Goal: Information Seeking & Learning: Learn about a topic

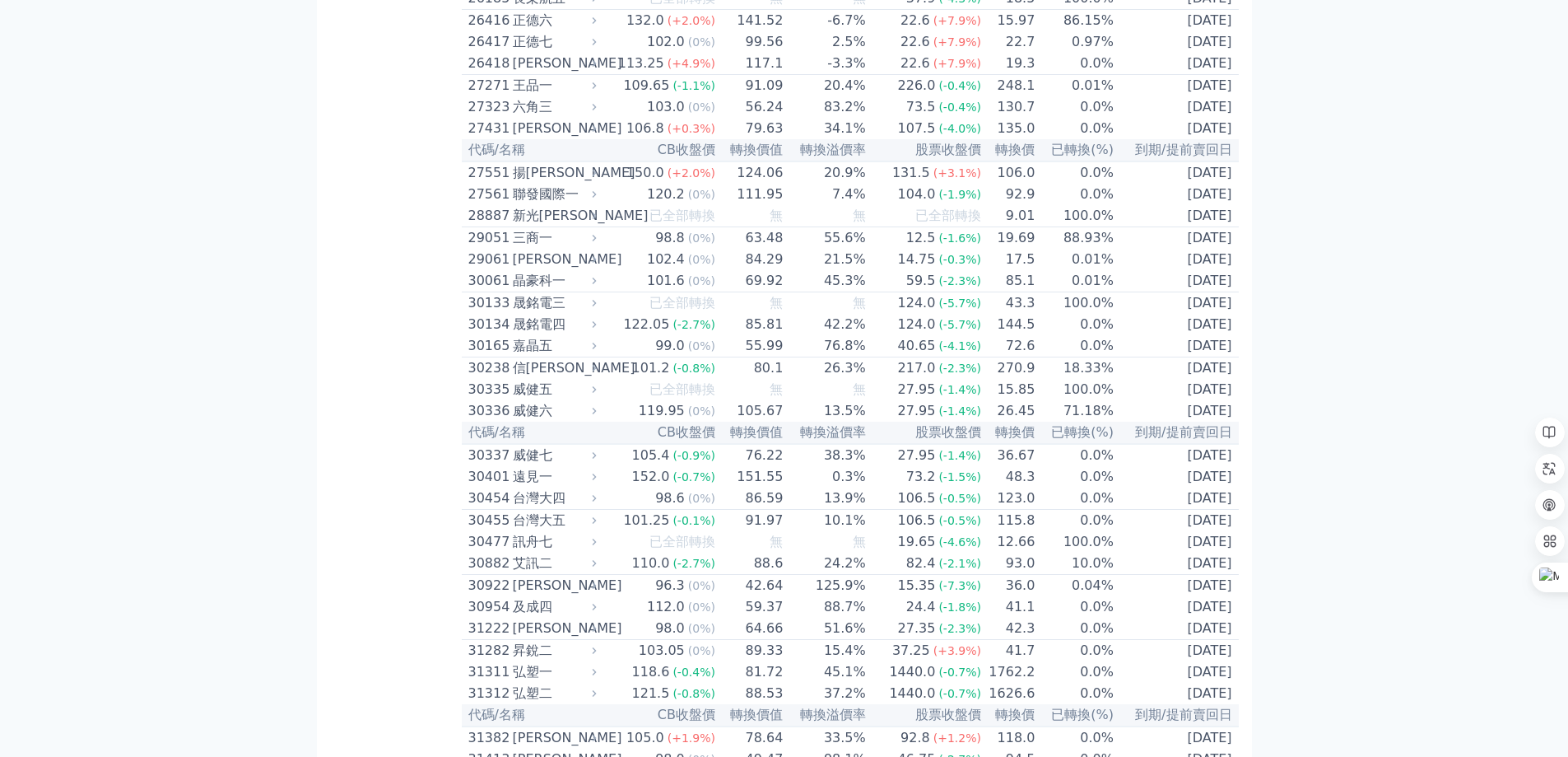
scroll to position [1756, 0]
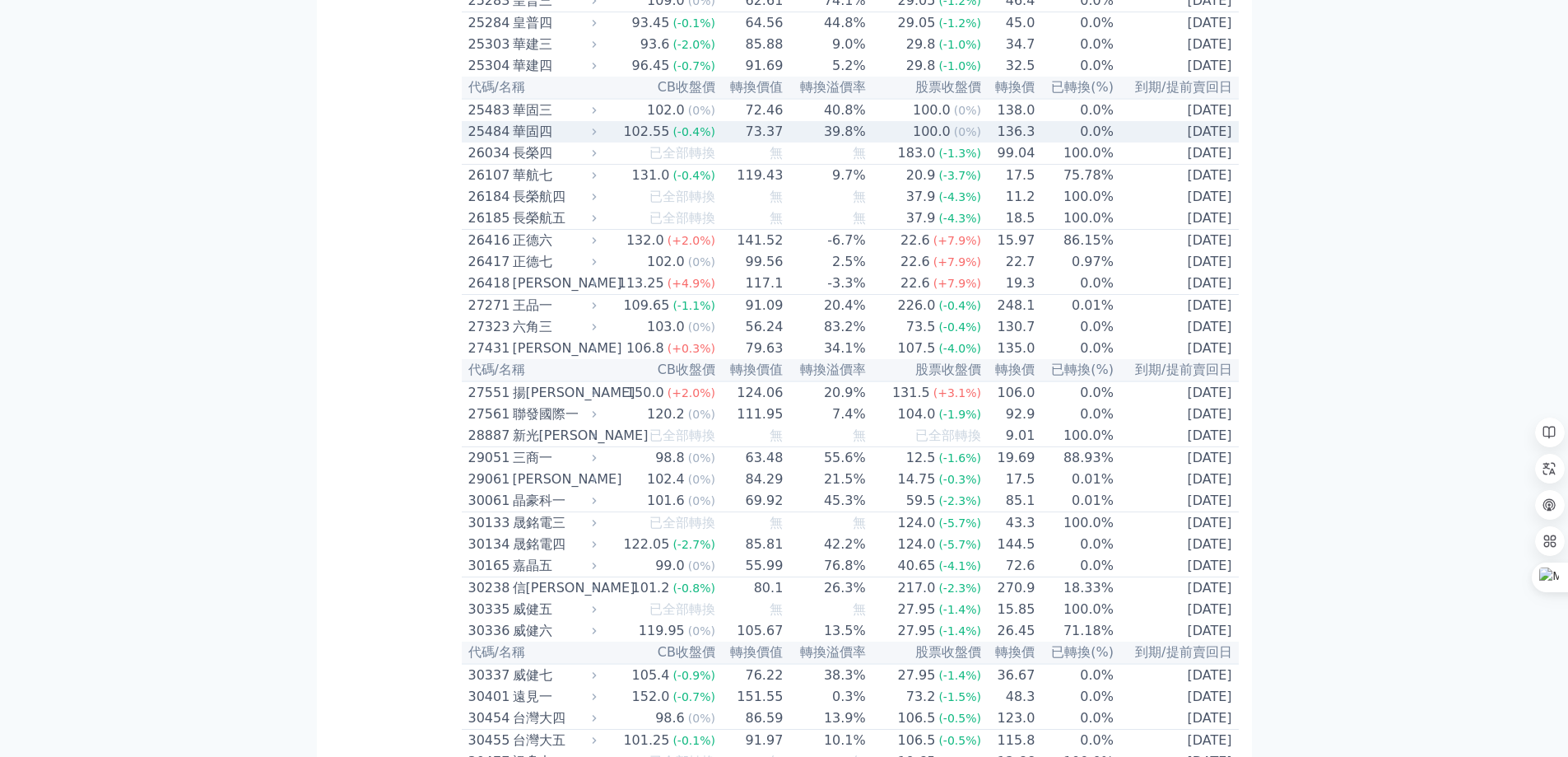
click at [519, 142] on div "華固四" at bounding box center [553, 132] width 80 height 20
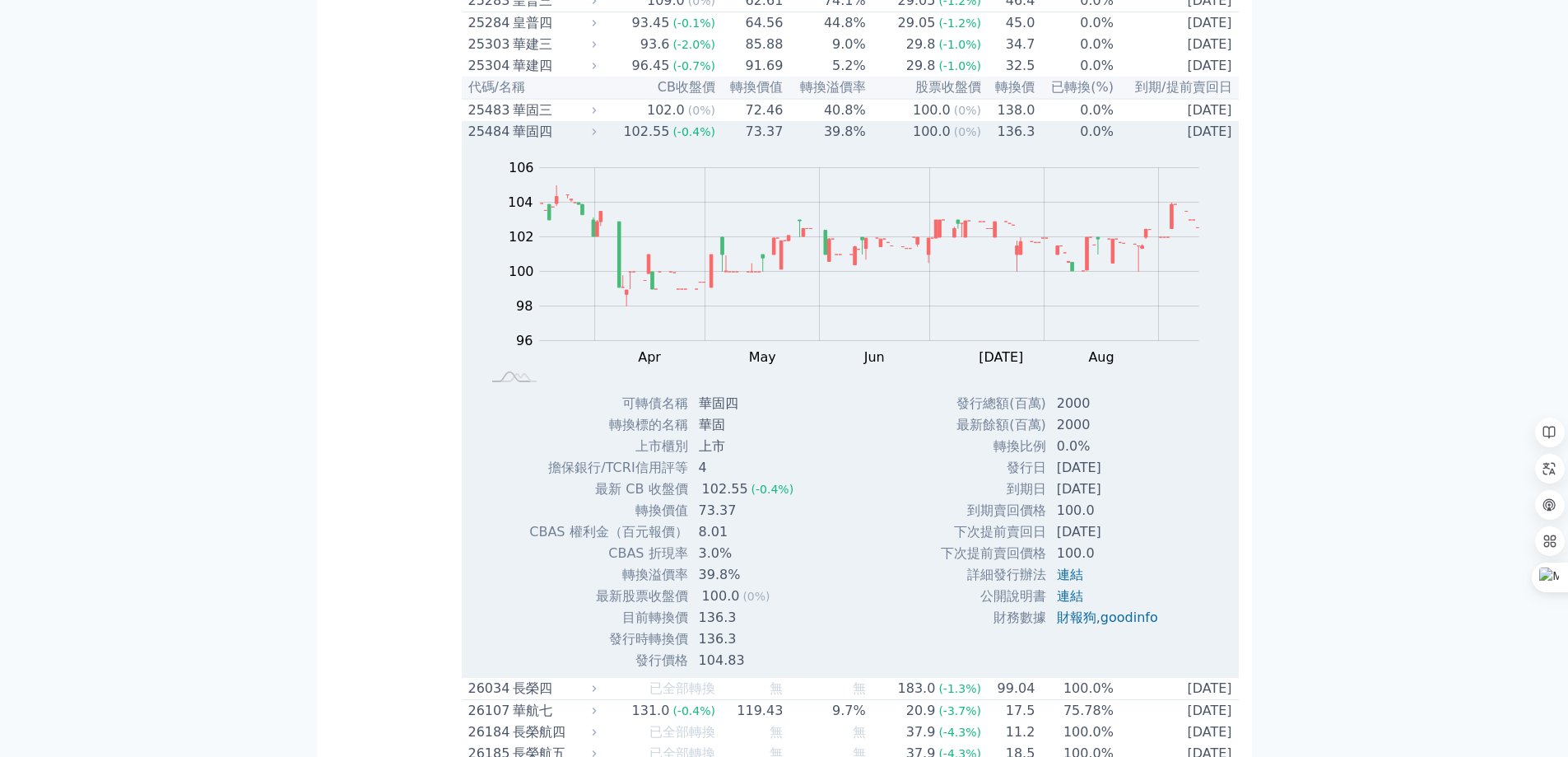
scroll to position [2086, 0]
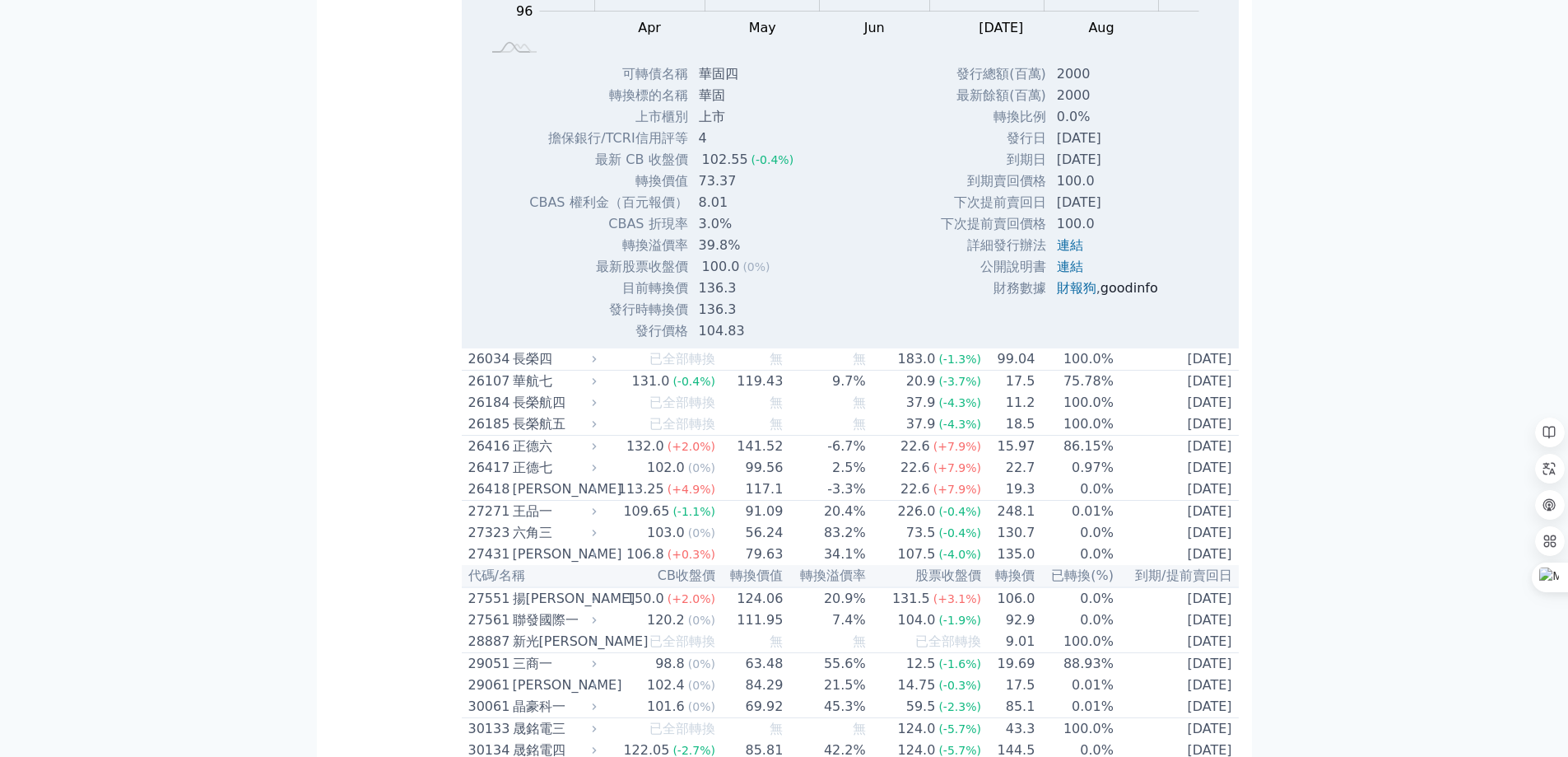
click at [1123, 296] on link "goodinfo" at bounding box center [1129, 288] width 58 height 16
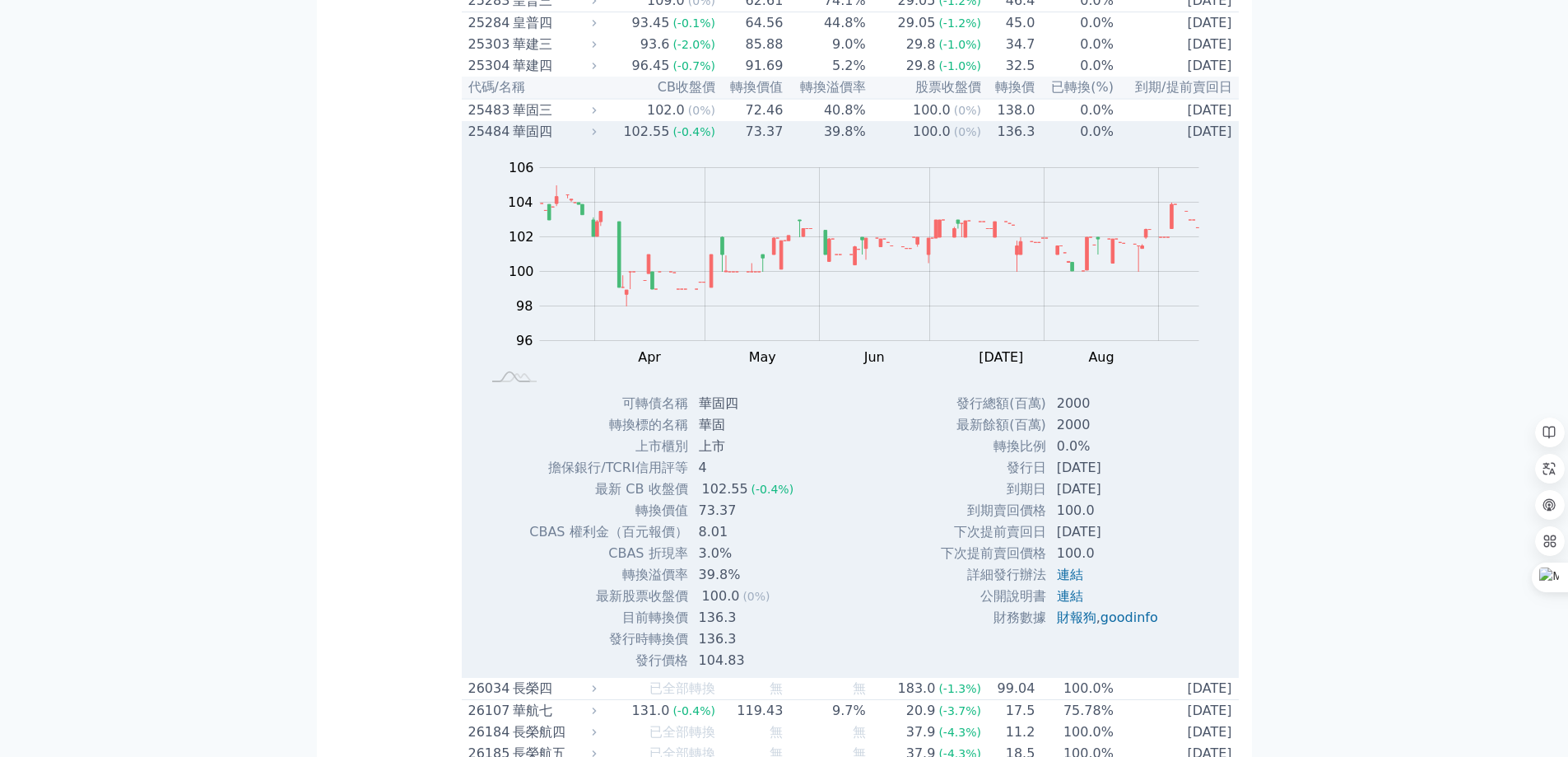
click at [536, 142] on div "華固四" at bounding box center [553, 132] width 80 height 20
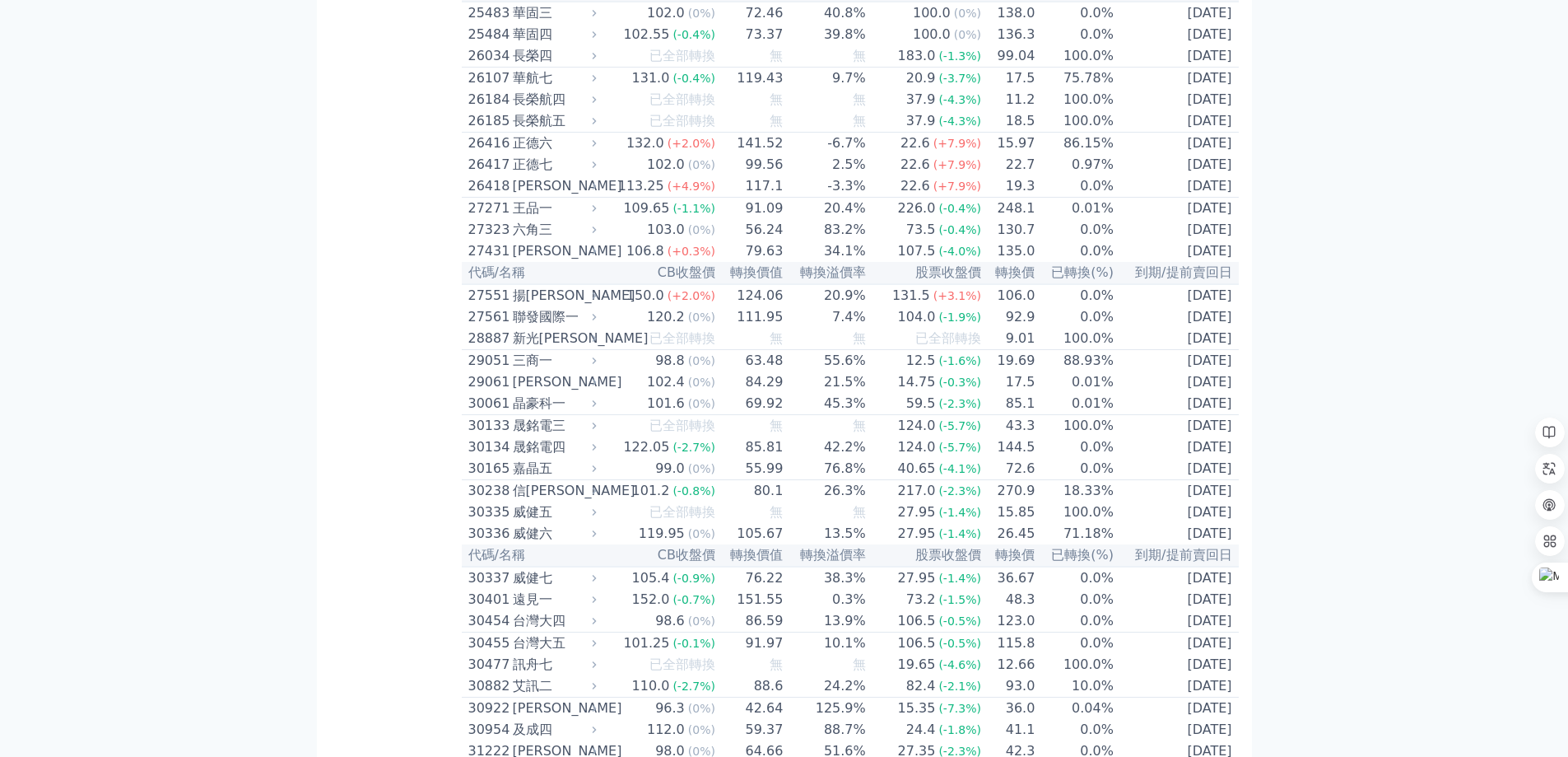
scroll to position [1977, 0]
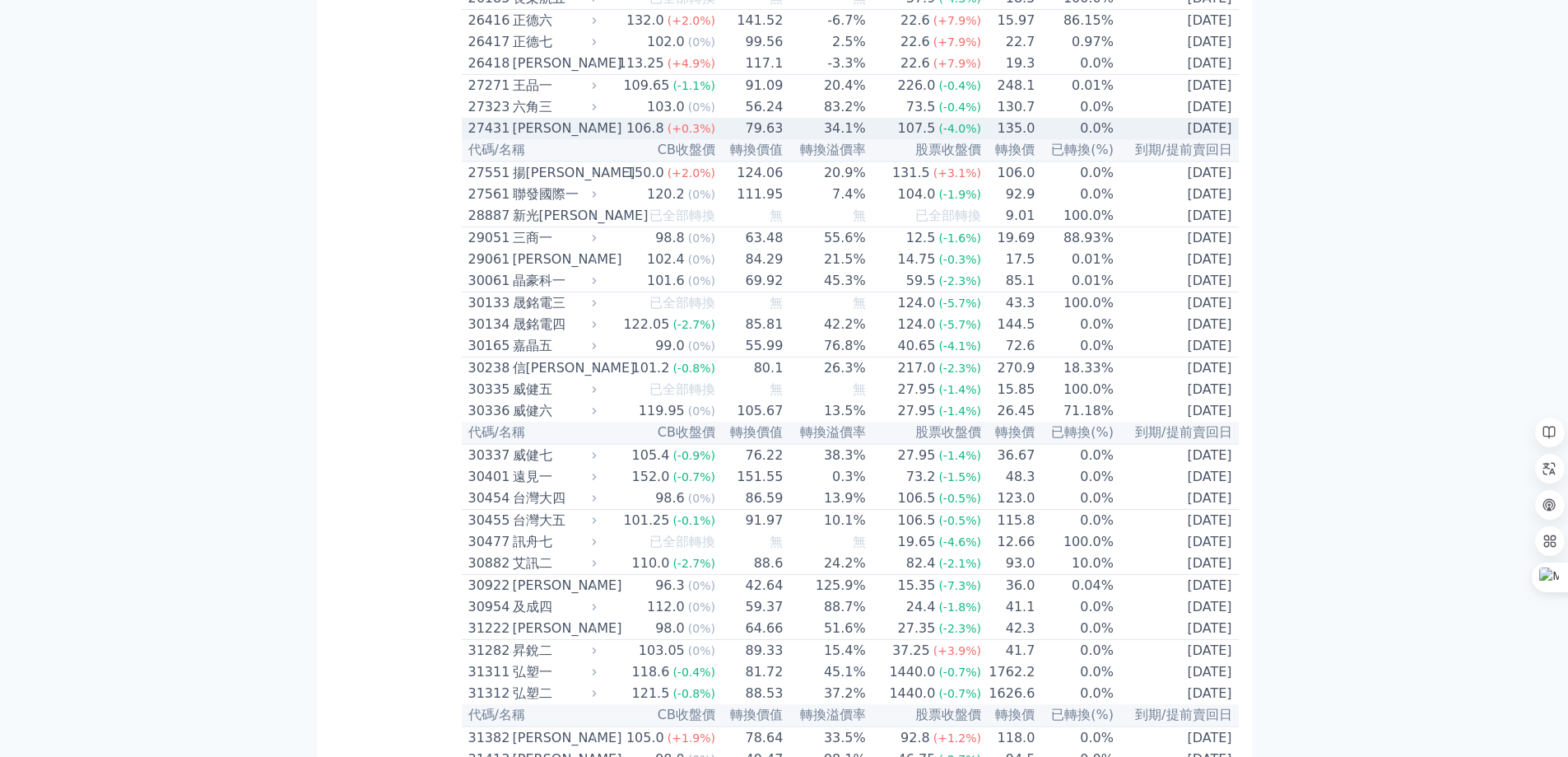
click at [515, 138] on div "[PERSON_NAME]" at bounding box center [553, 128] width 80 height 20
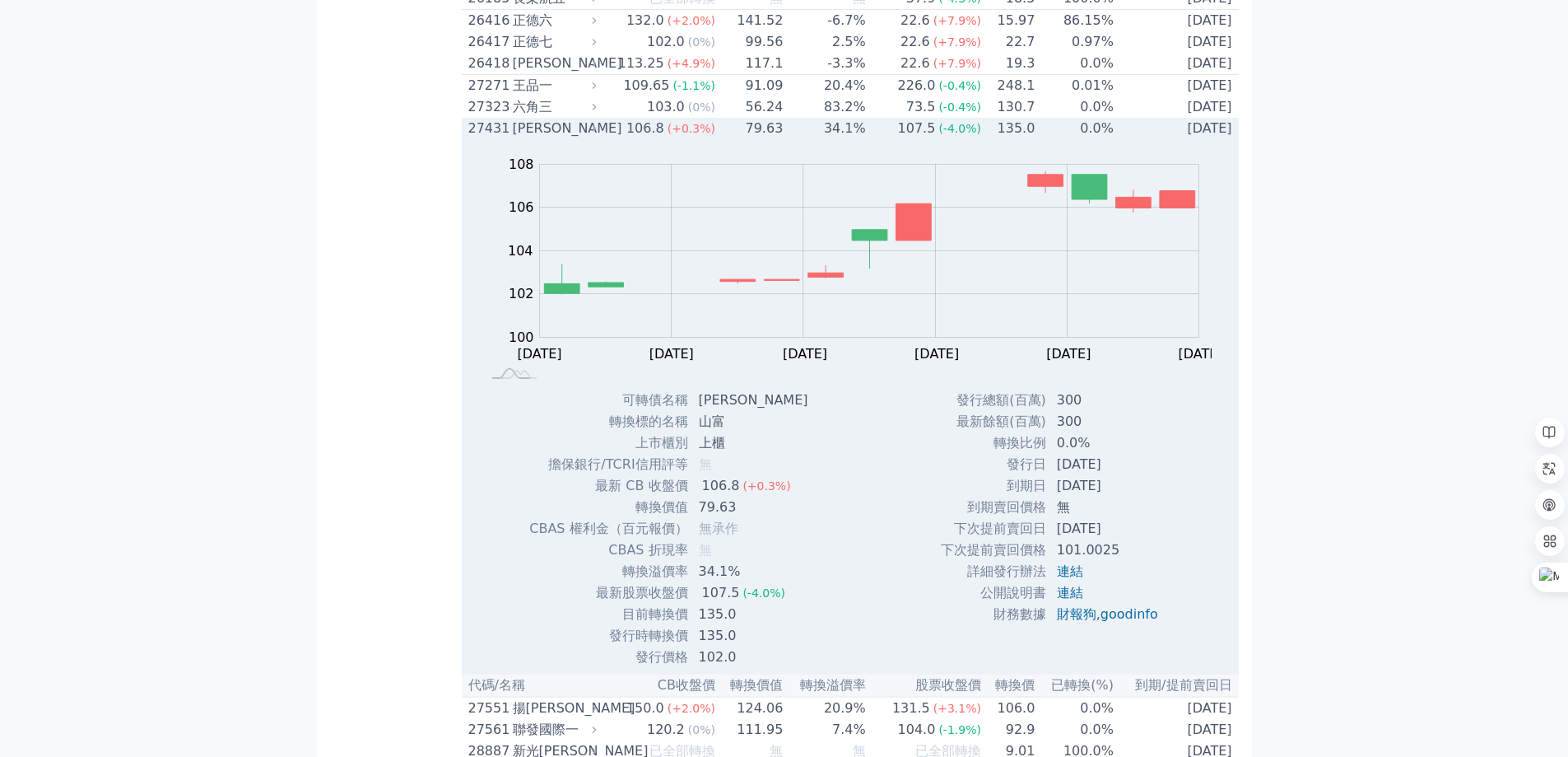
scroll to position [2306, 0]
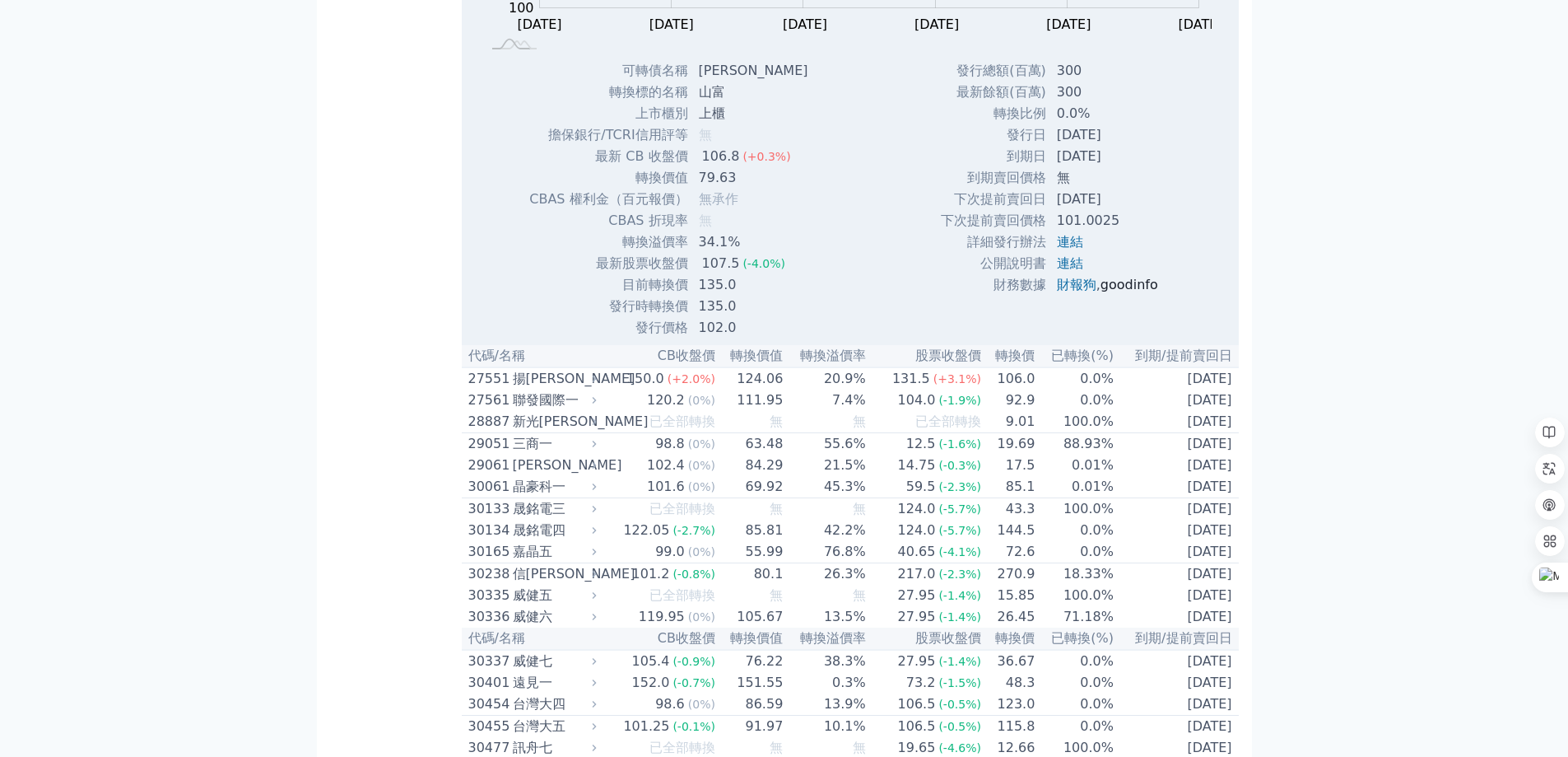
click at [1122, 293] on link "goodinfo" at bounding box center [1129, 284] width 58 height 16
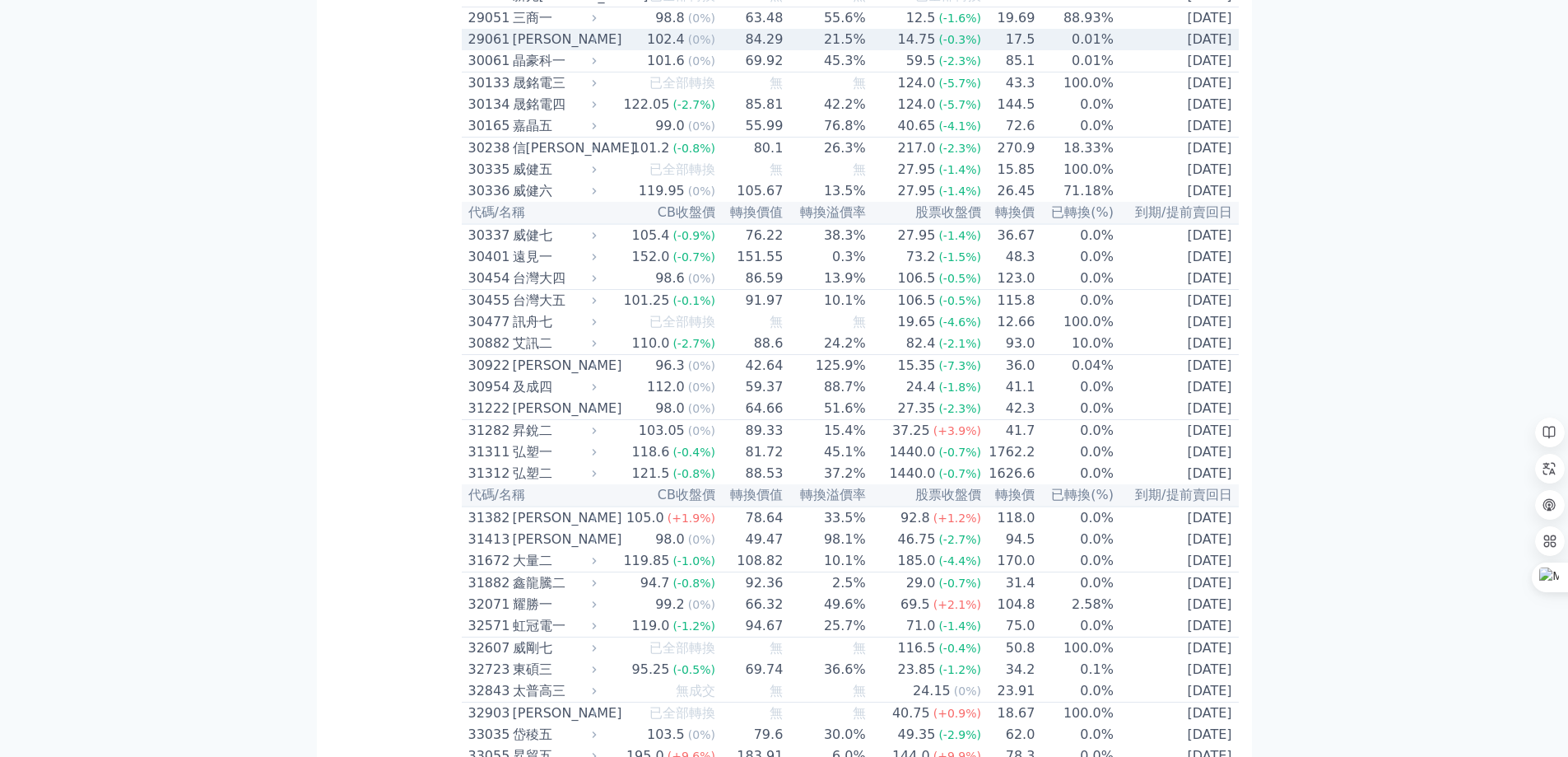
click at [532, 49] on div "[PERSON_NAME]" at bounding box center [553, 39] width 80 height 20
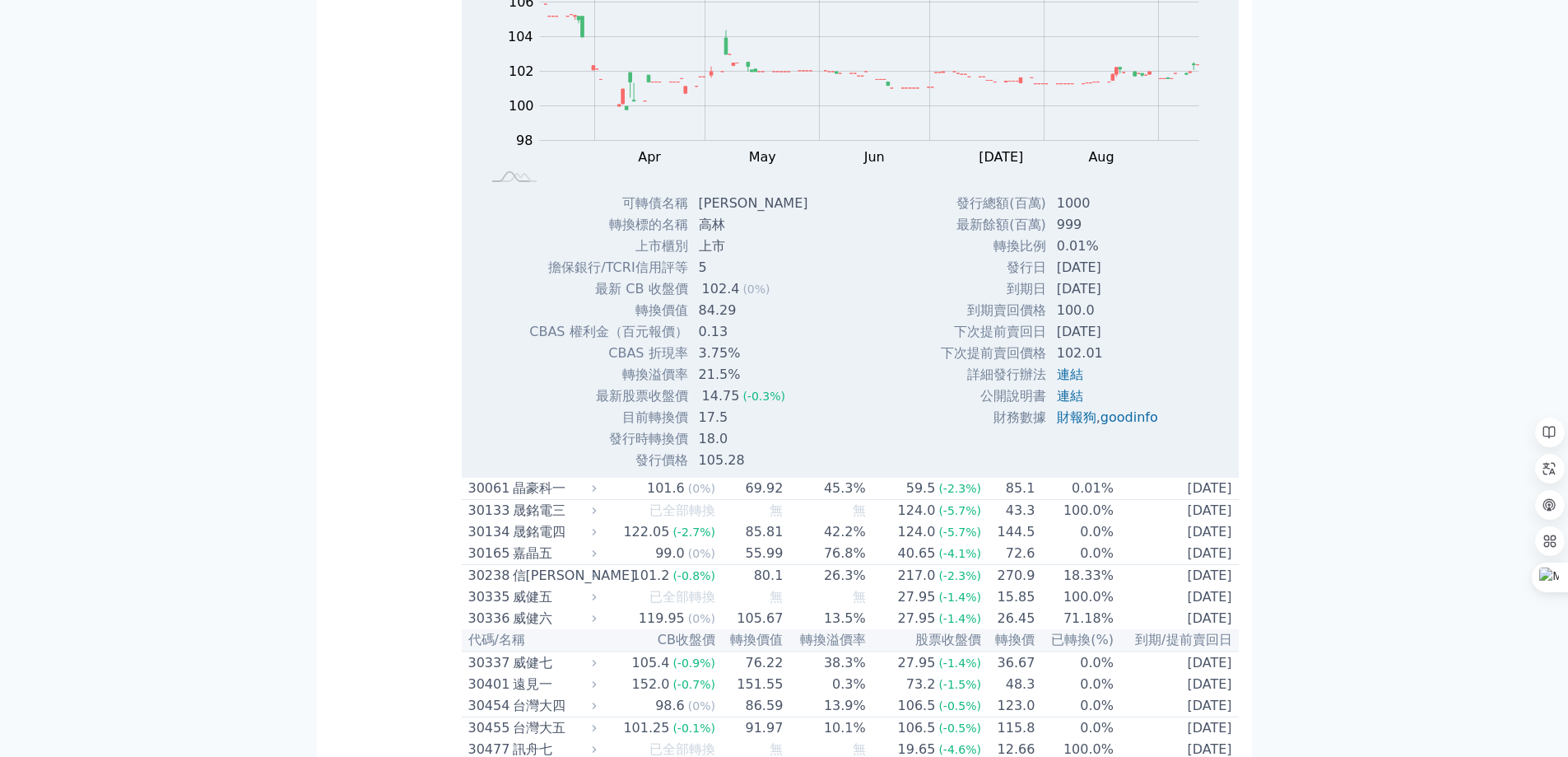
scroll to position [2306, 0]
click at [1121, 423] on link "goodinfo" at bounding box center [1129, 415] width 58 height 16
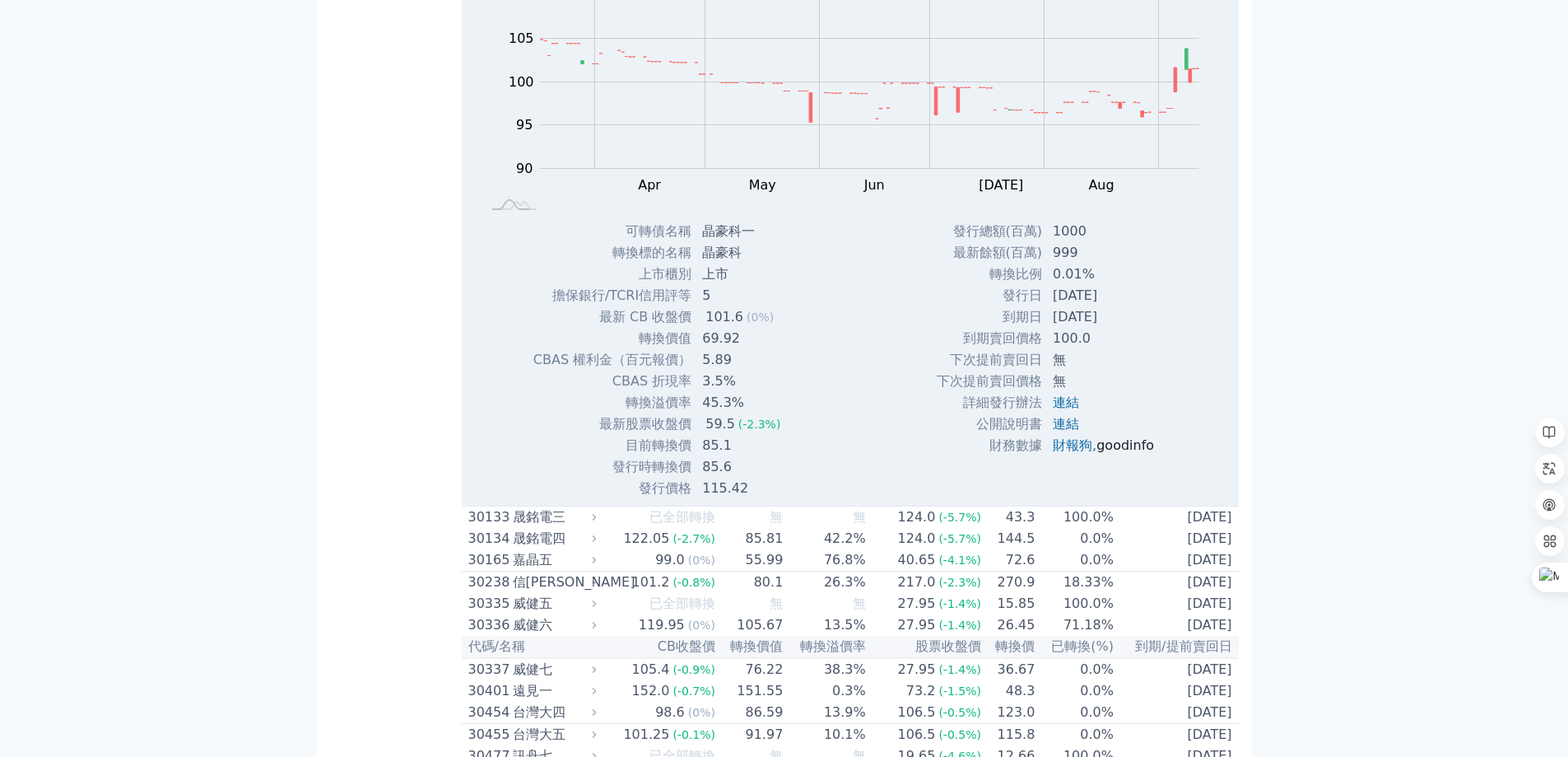
scroll to position [2415, 0]
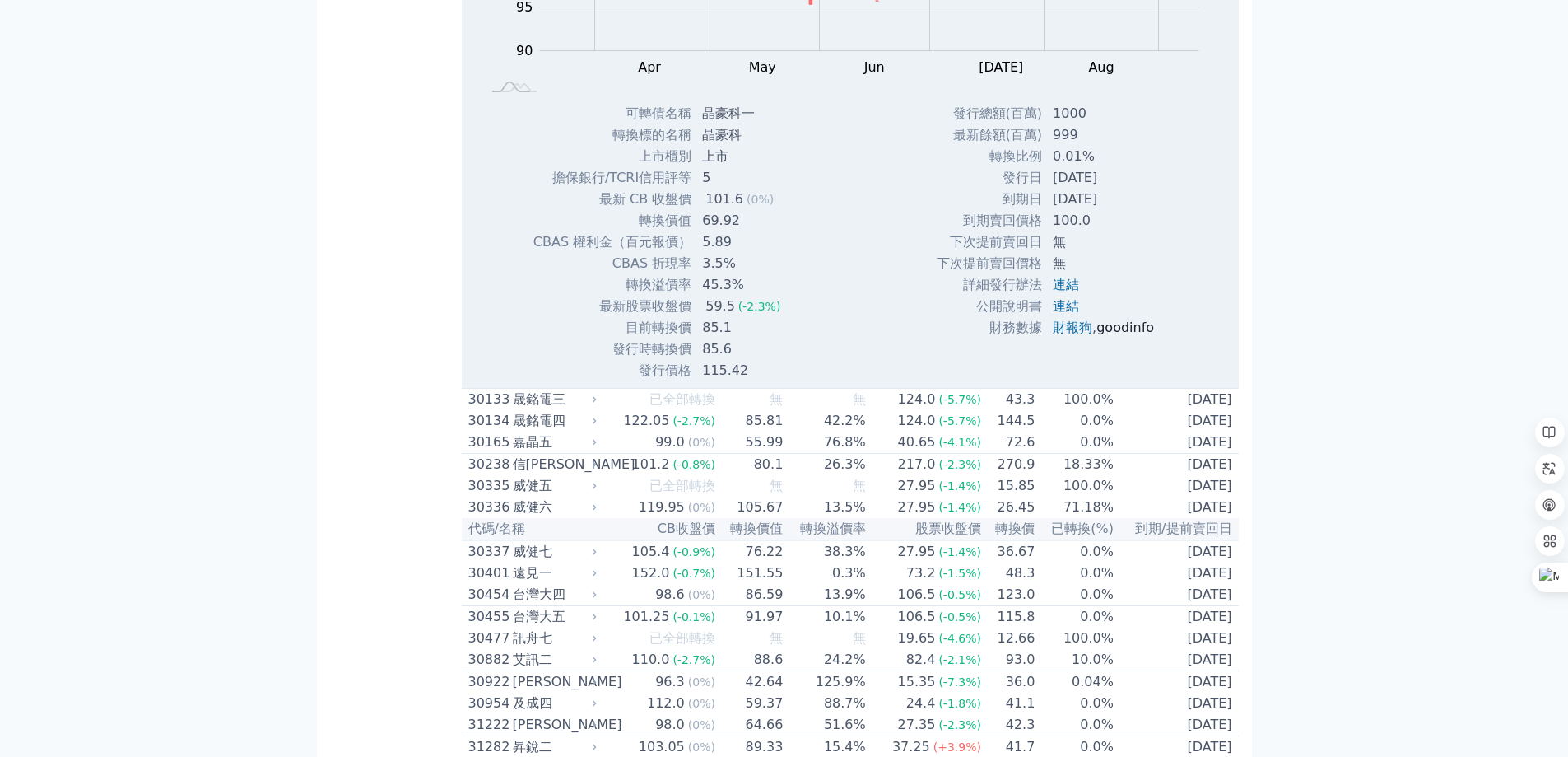
click at [1121, 335] on link "goodinfo" at bounding box center [1126, 327] width 58 height 16
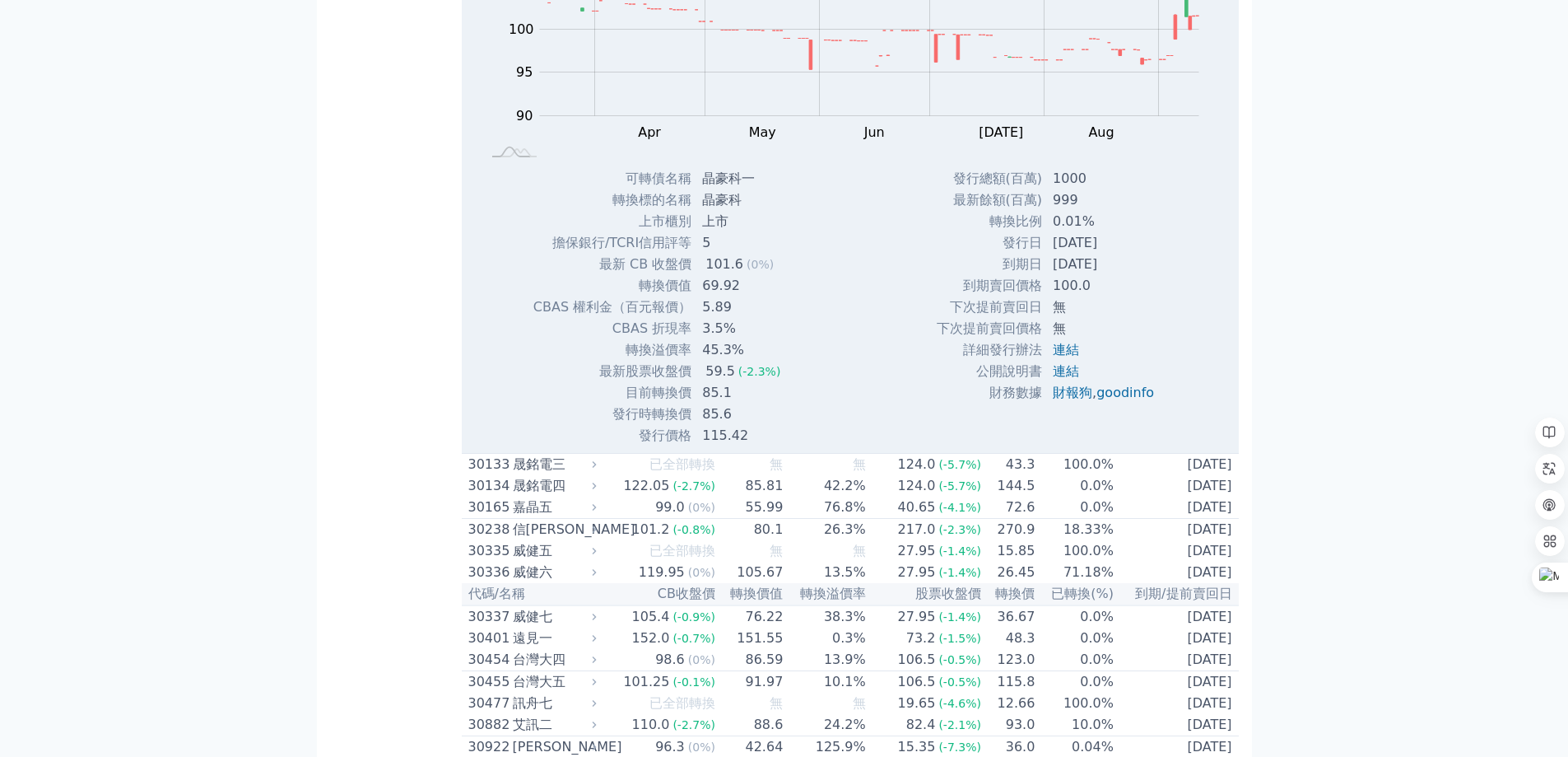
scroll to position [2306, 0]
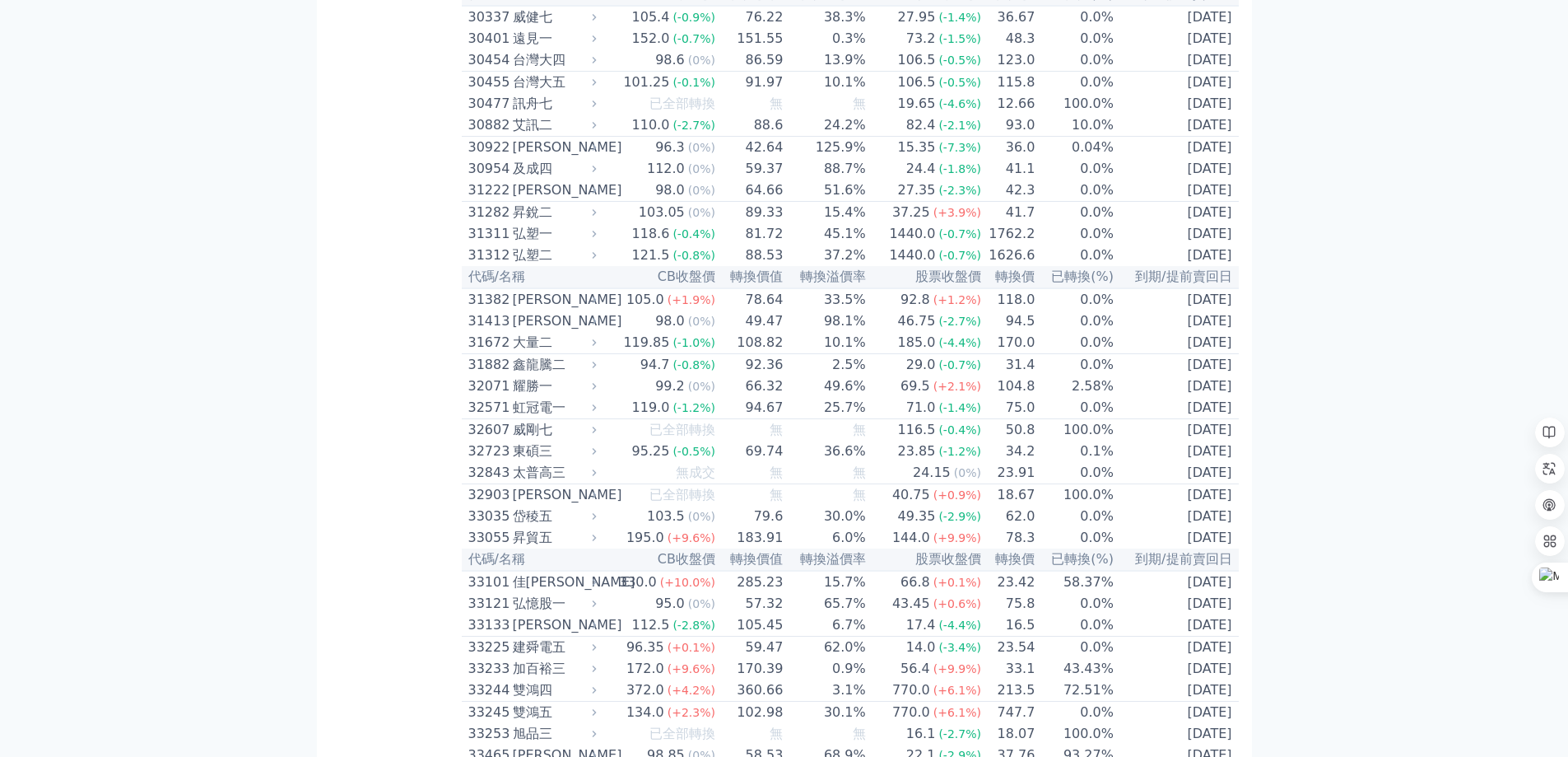
scroll to position [2415, 0]
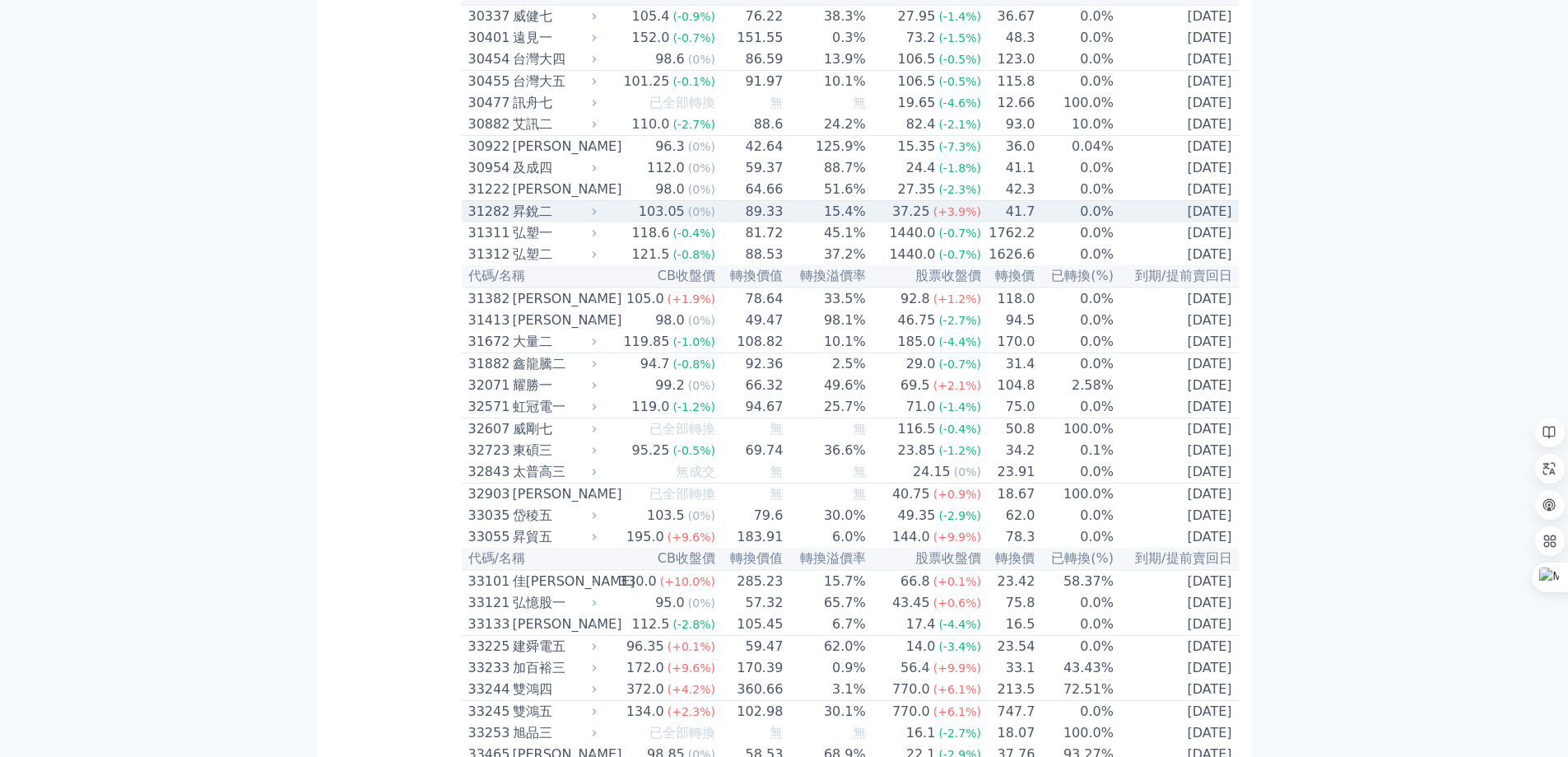
click at [516, 221] on div "昇銳二" at bounding box center [553, 212] width 80 height 20
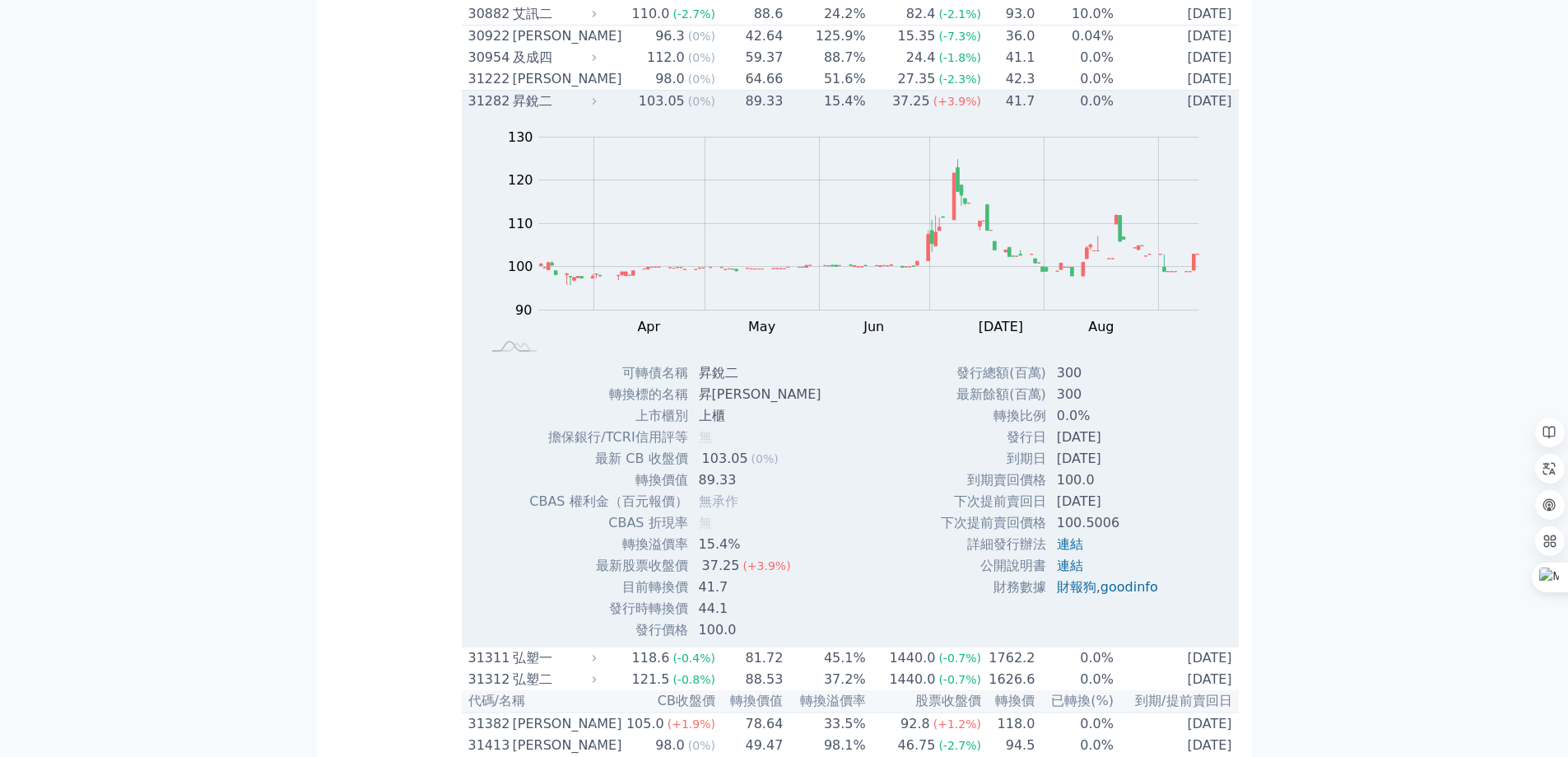
scroll to position [2745, 0]
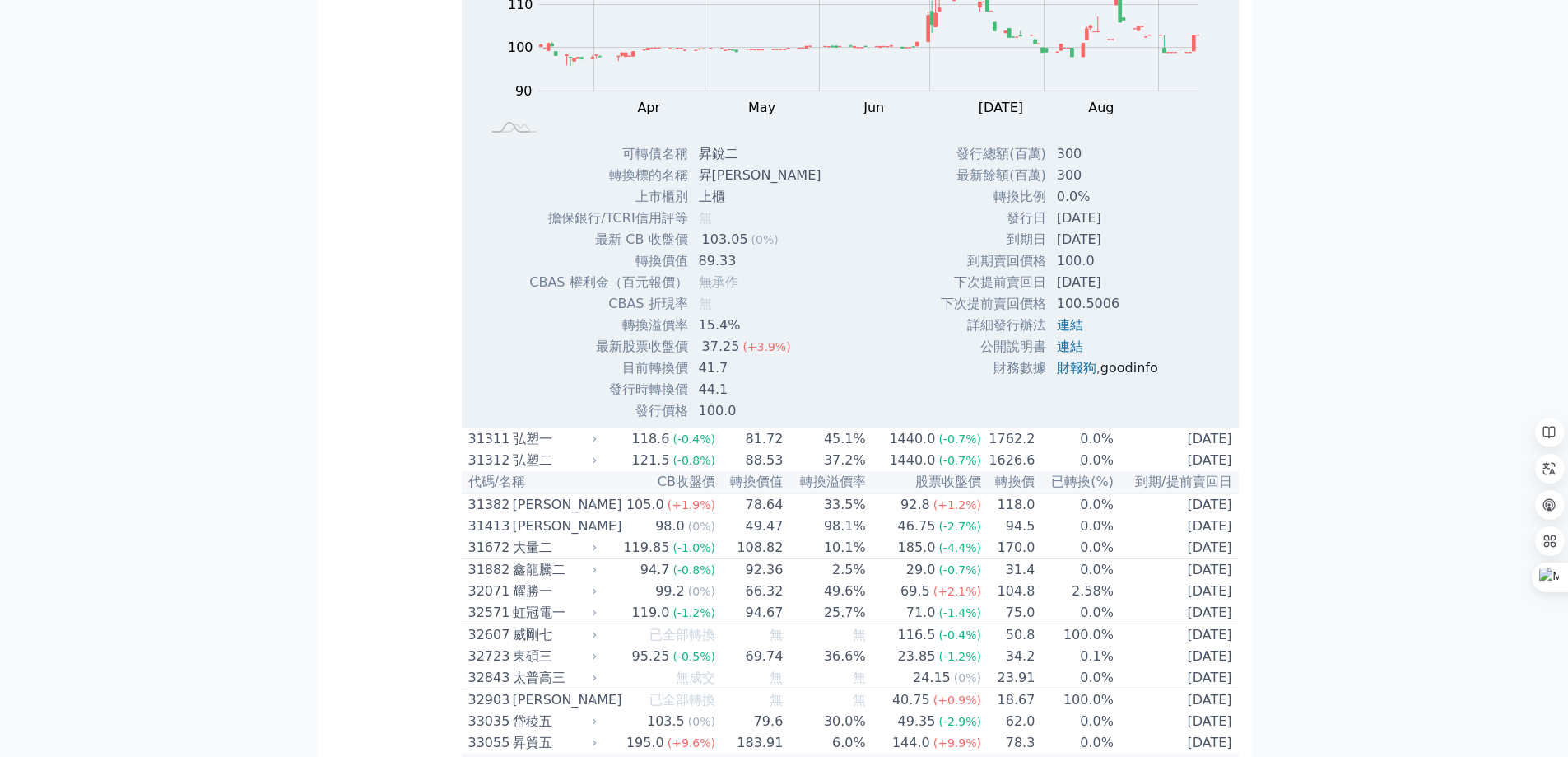
click at [1129, 376] on link "goodinfo" at bounding box center [1129, 367] width 58 height 16
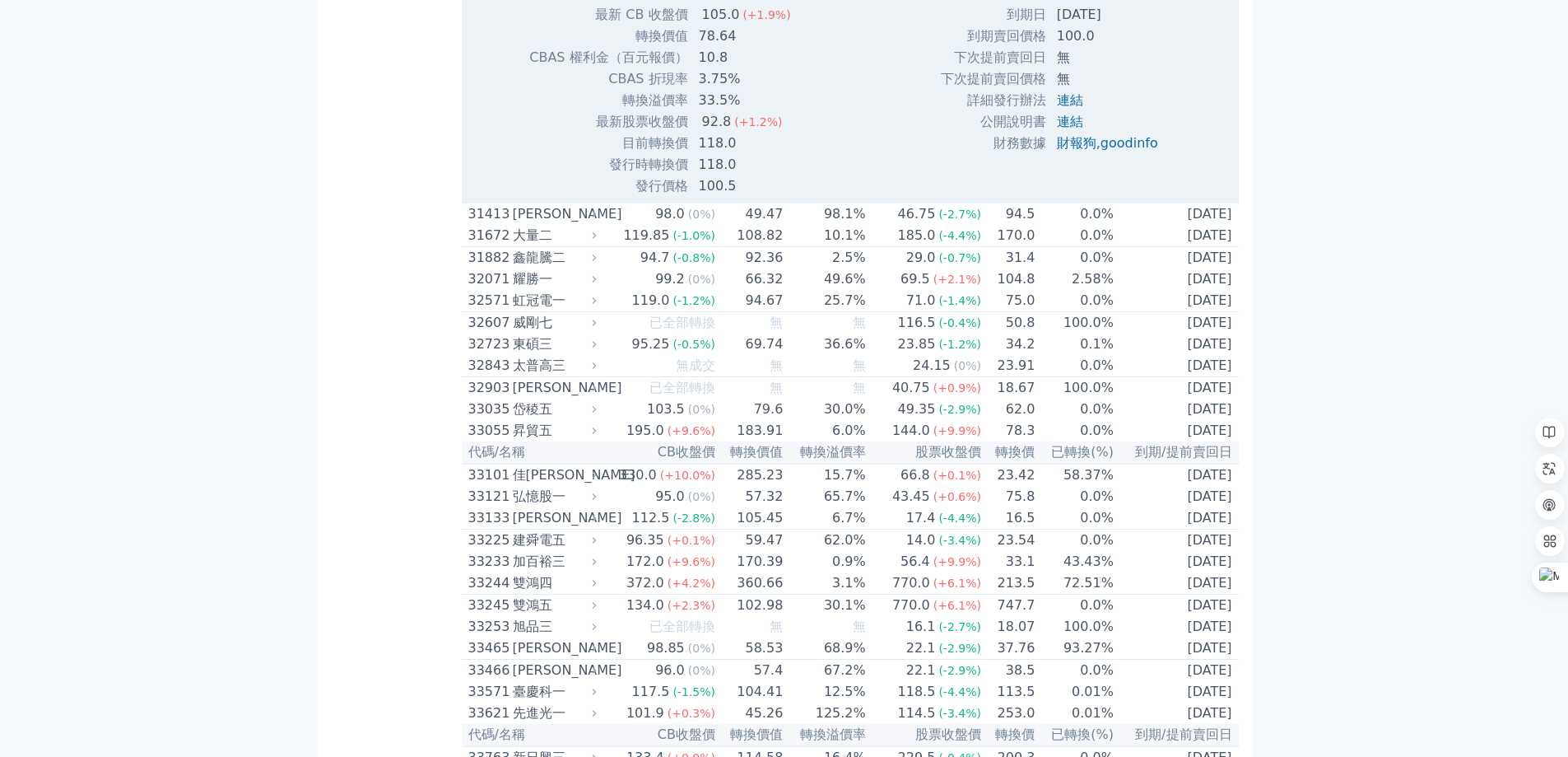
scroll to position [3074, 0]
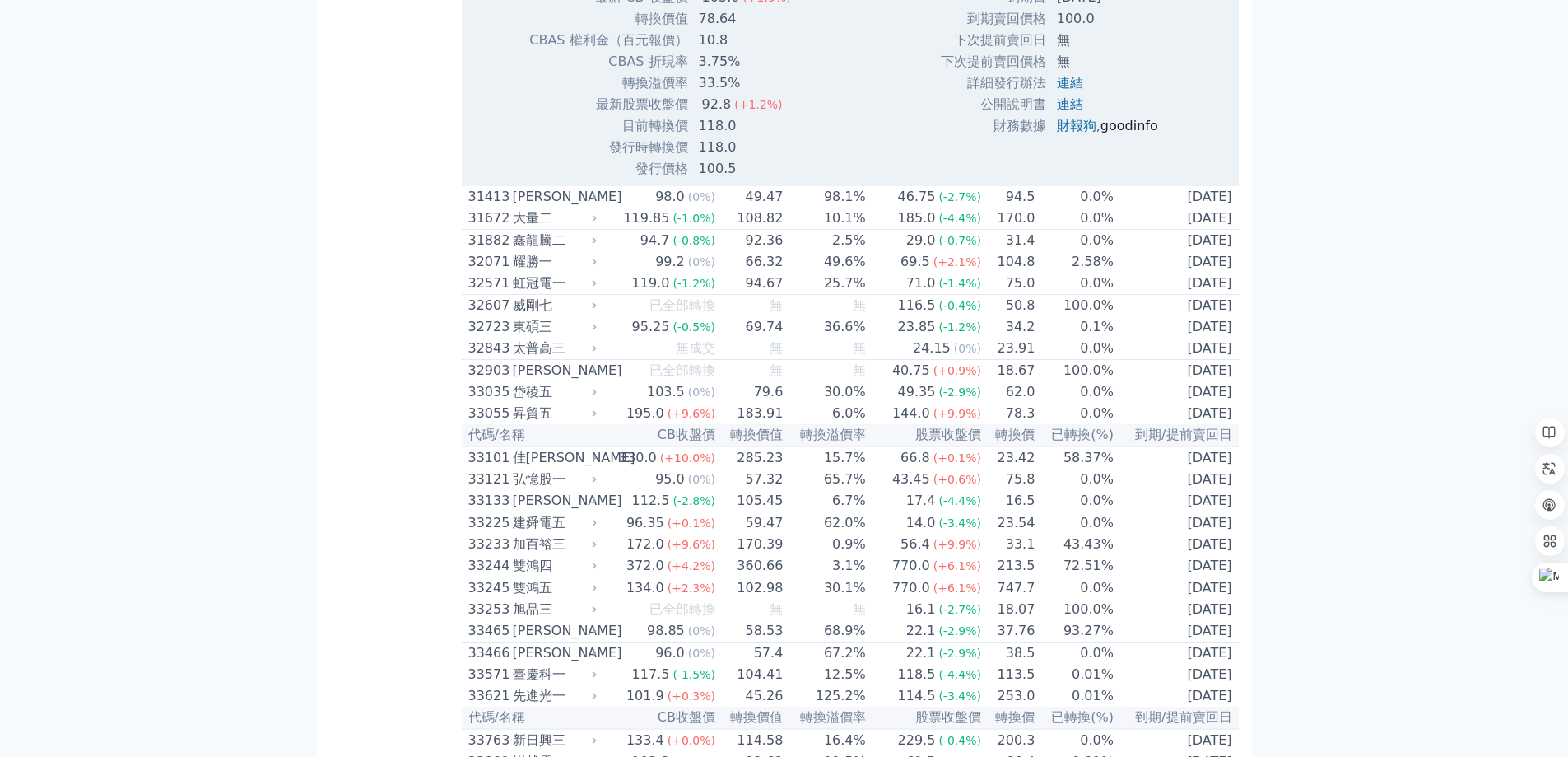
click at [1111, 133] on link "goodinfo" at bounding box center [1129, 125] width 58 height 16
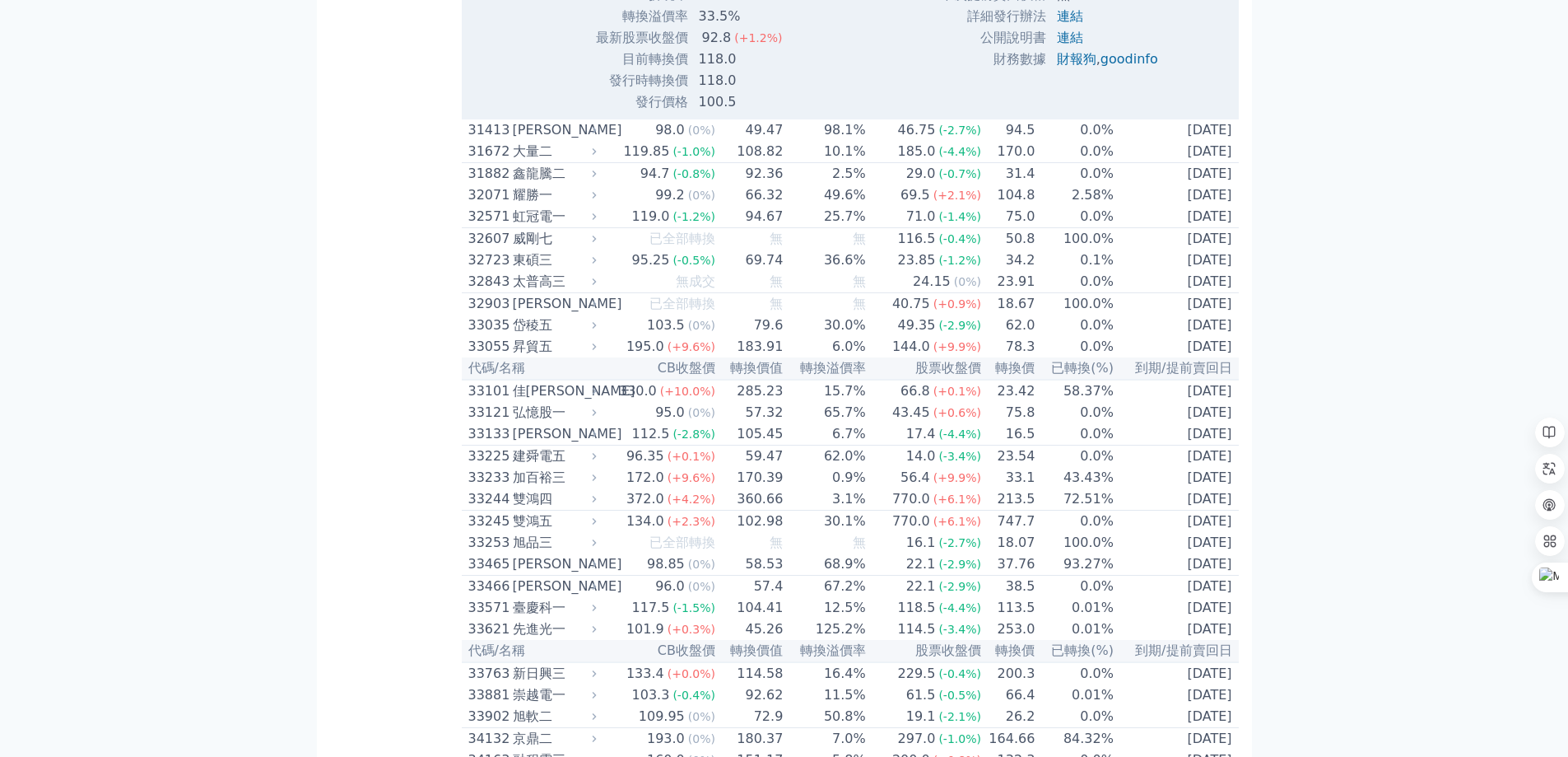
scroll to position [3185, 0]
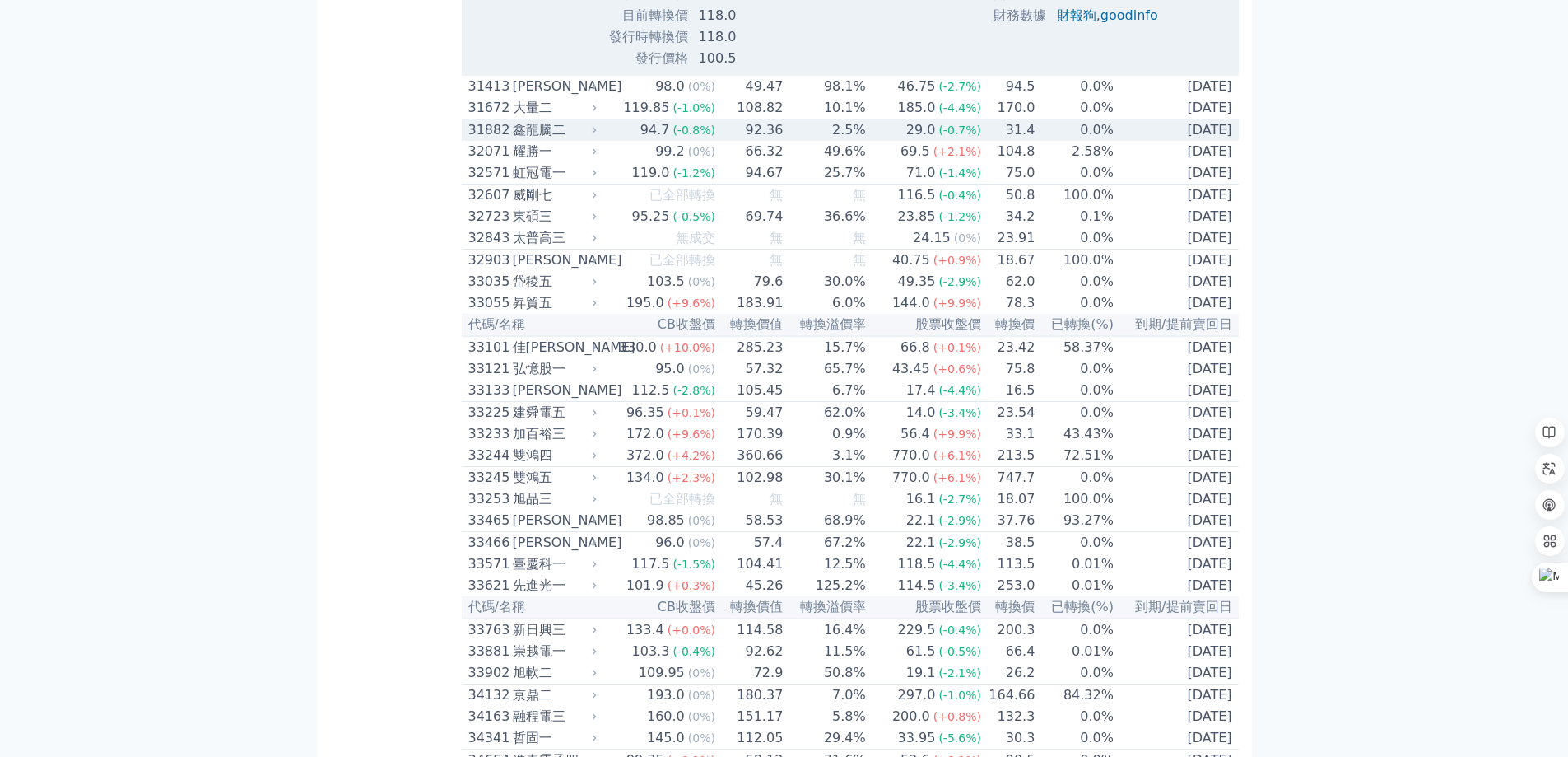
click at [564, 140] on div "鑫龍騰二" at bounding box center [553, 130] width 80 height 20
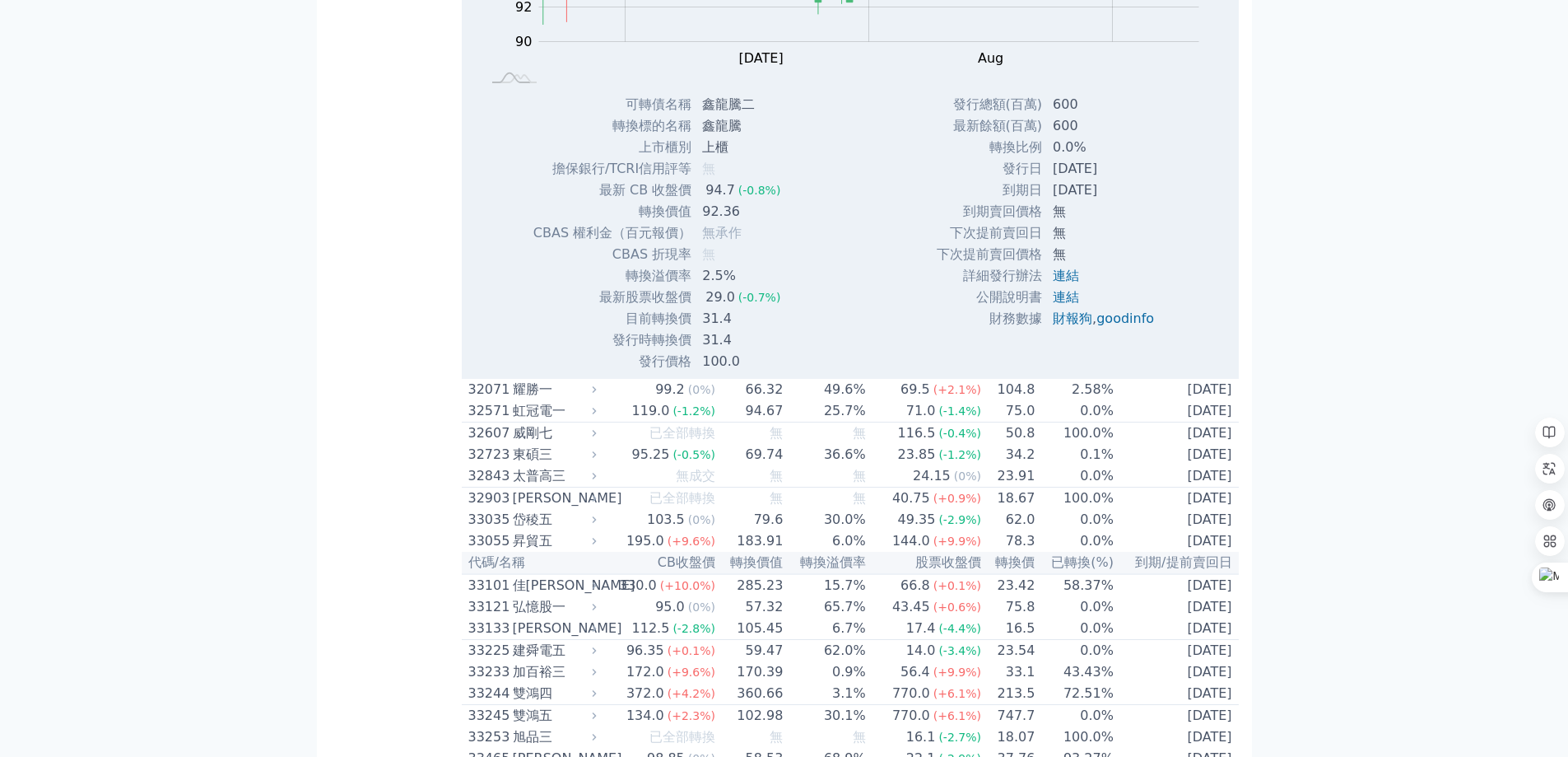
scroll to position [3624, 0]
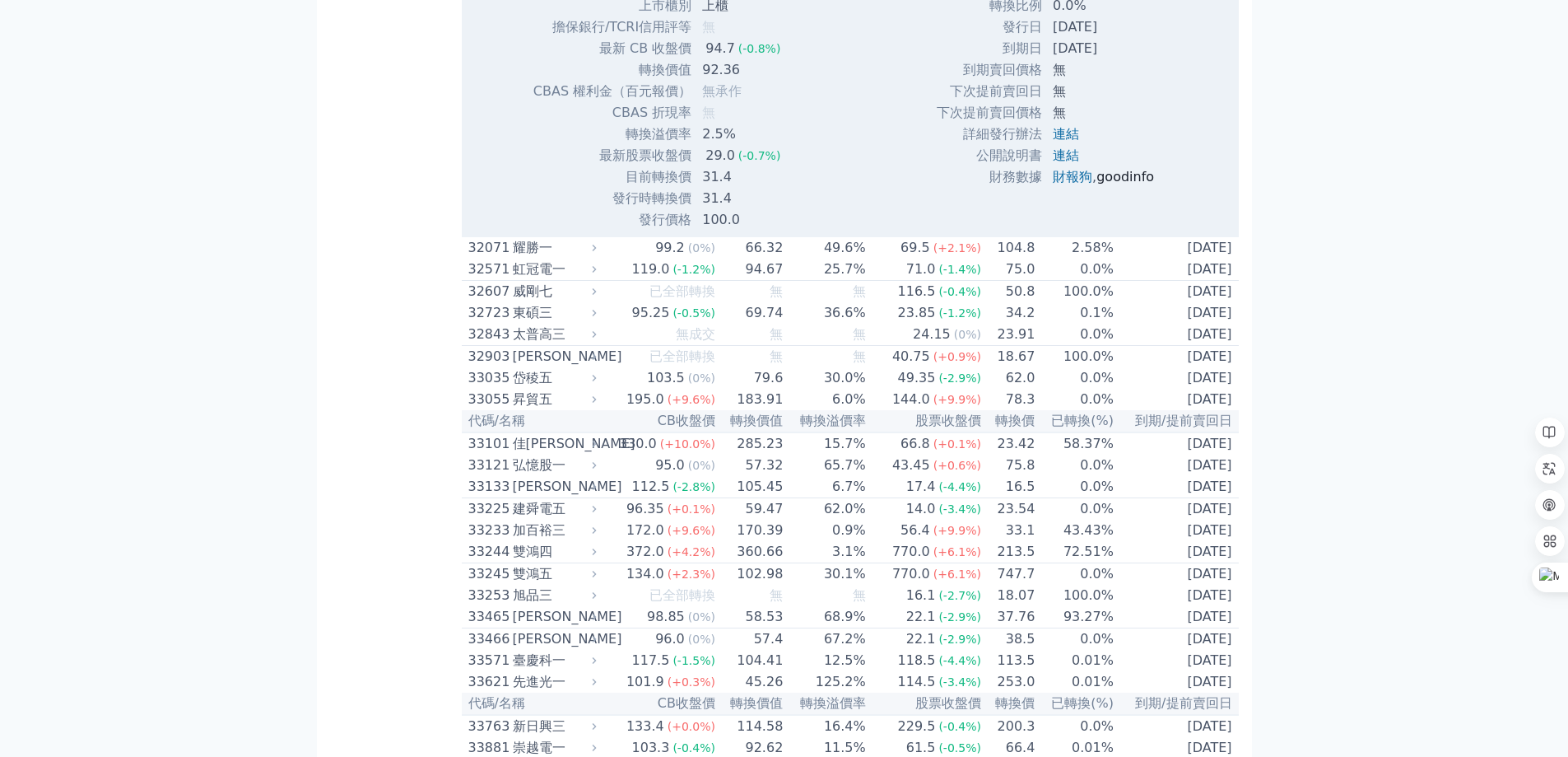
click at [1098, 184] on link "goodinfo" at bounding box center [1126, 176] width 58 height 16
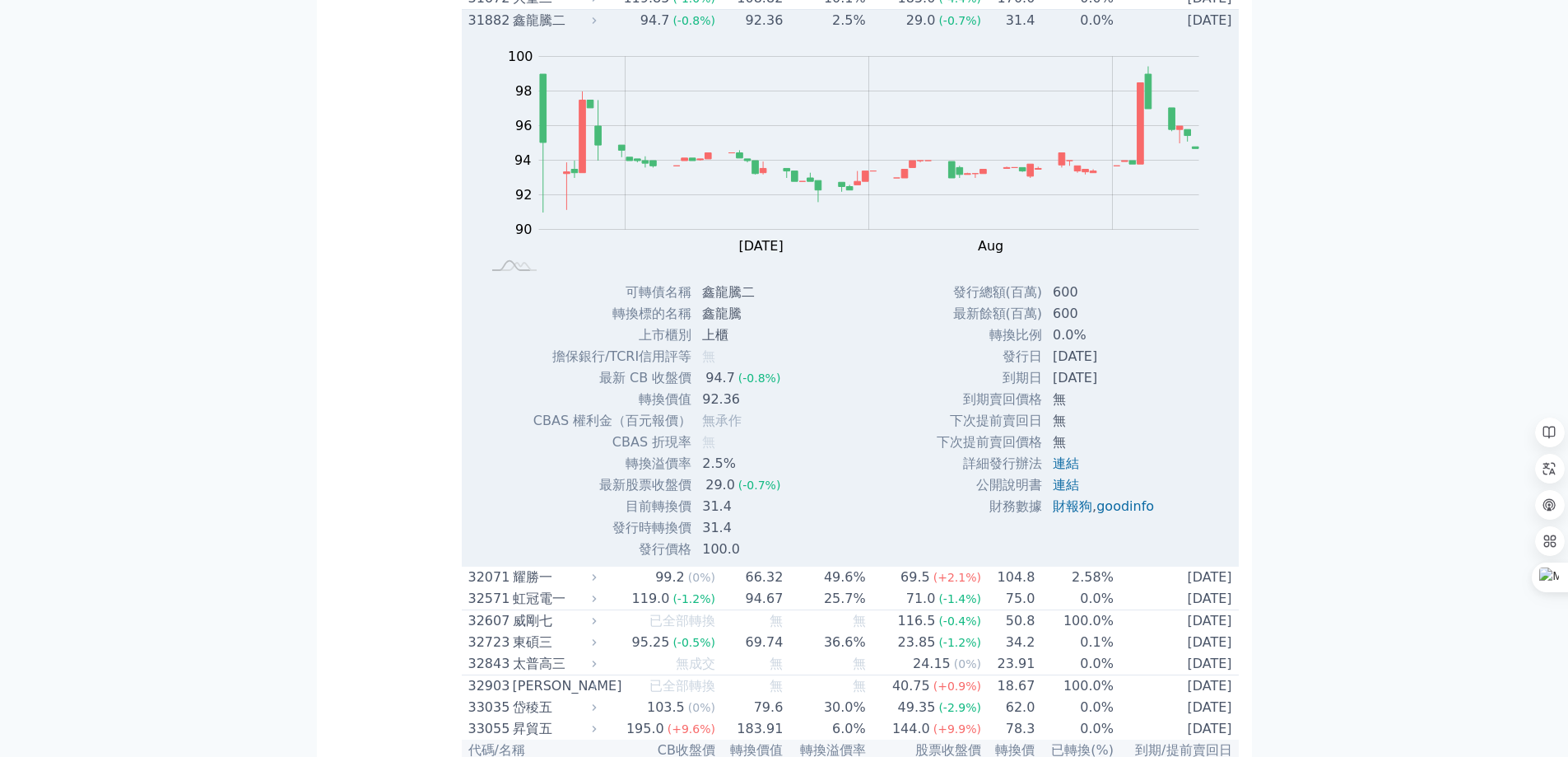
click at [551, 30] on div "鑫龍騰二" at bounding box center [553, 21] width 80 height 20
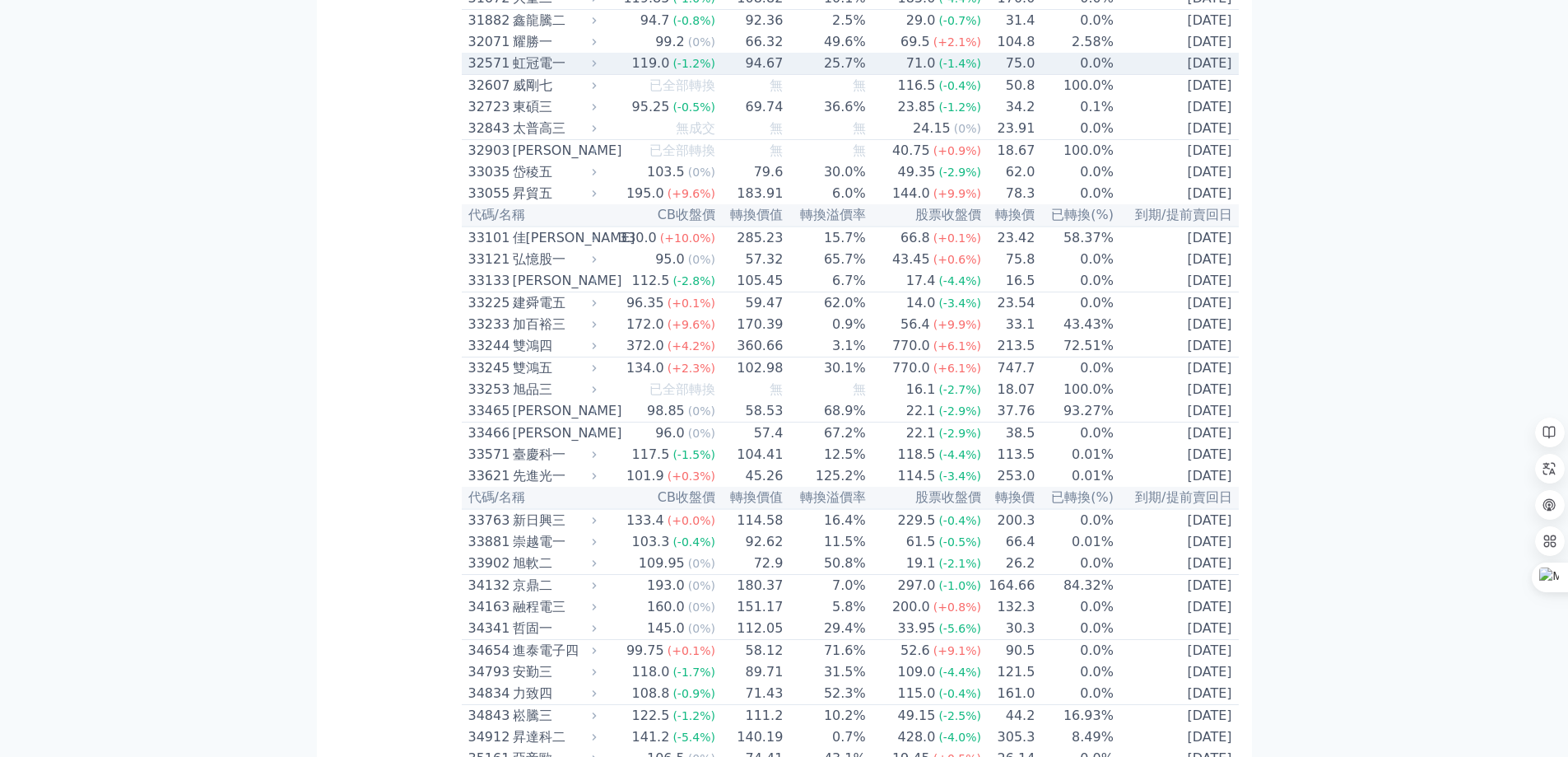
click at [529, 73] on div "虹冠電一" at bounding box center [553, 64] width 80 height 20
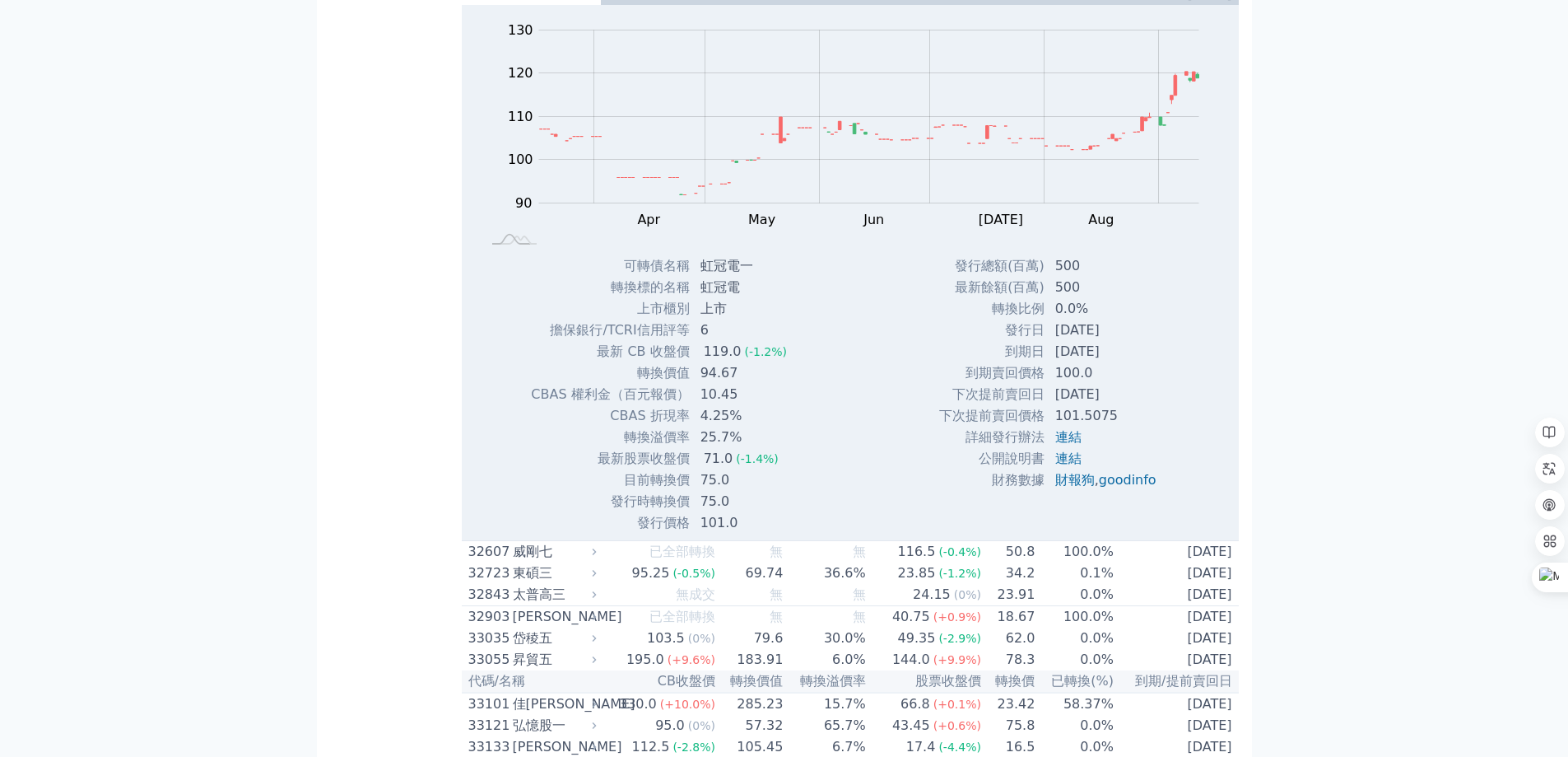
scroll to position [3404, 0]
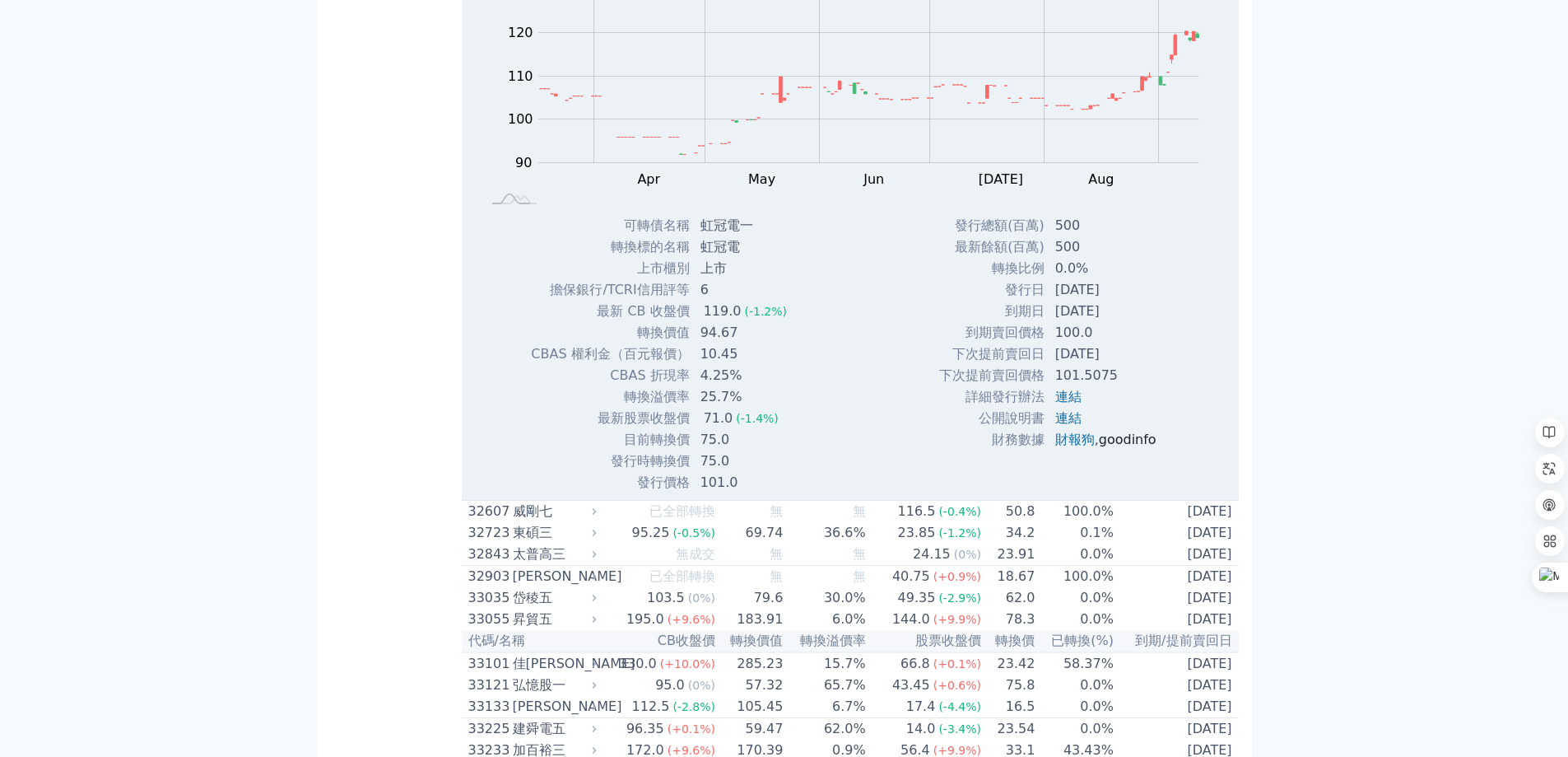
click at [1121, 447] on link "goodinfo" at bounding box center [1127, 439] width 58 height 16
